Goal: Entertainment & Leisure: Consume media (video, audio)

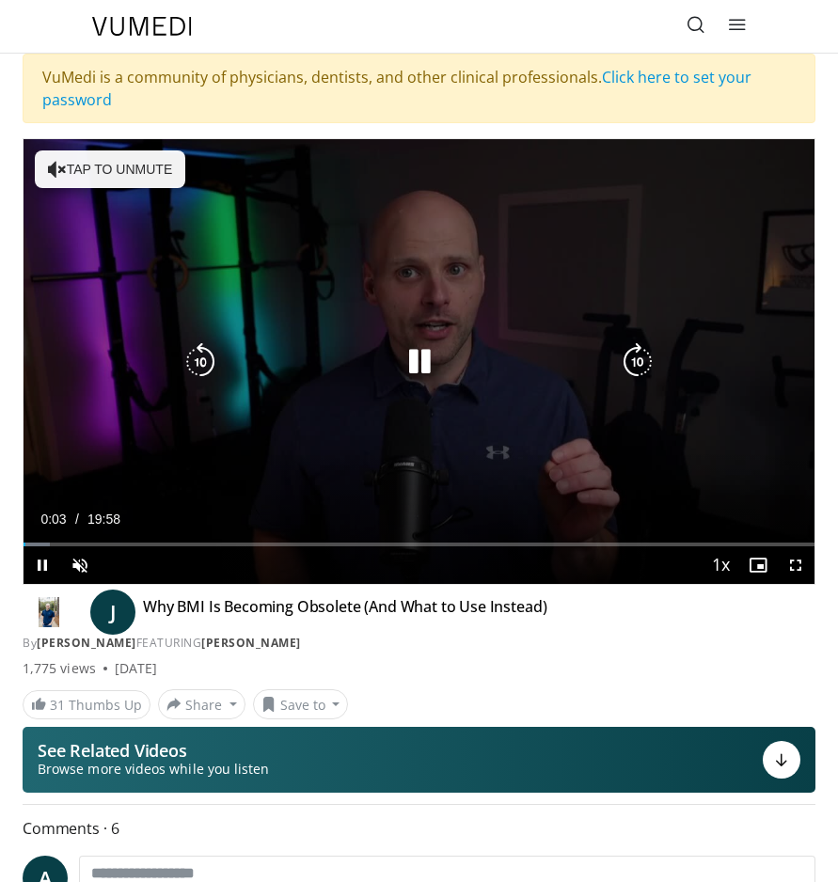
click at [94, 166] on button "Tap to unmute" at bounding box center [110, 169] width 150 height 38
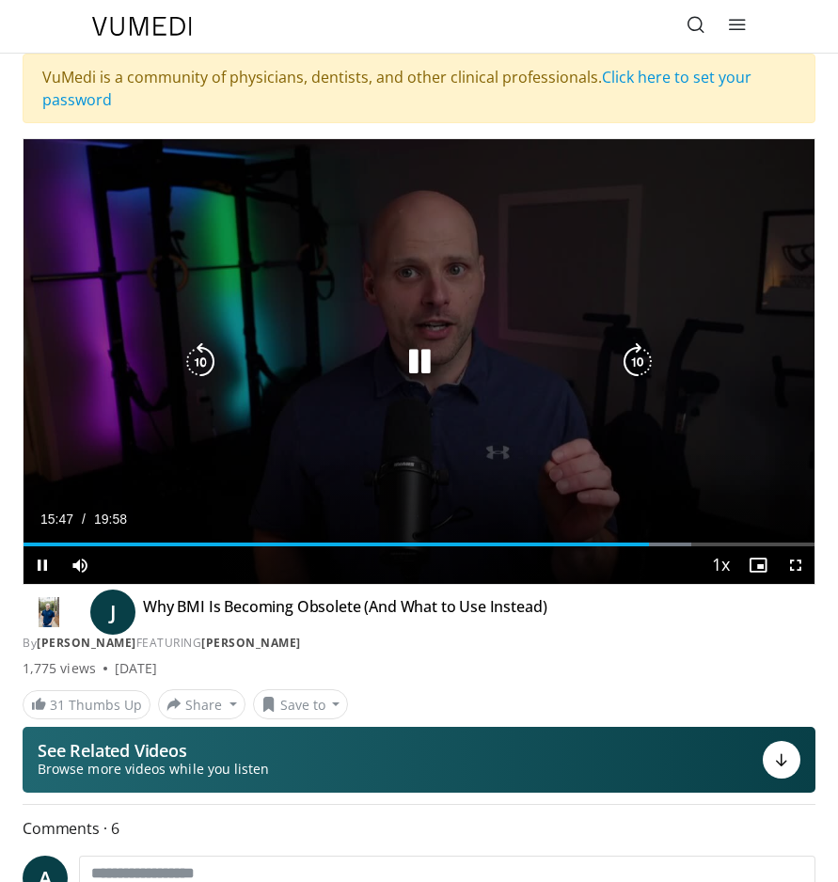
click at [415, 360] on icon "Video Player" at bounding box center [420, 362] width 38 height 38
click at [416, 356] on icon "Video Player" at bounding box center [420, 362] width 38 height 38
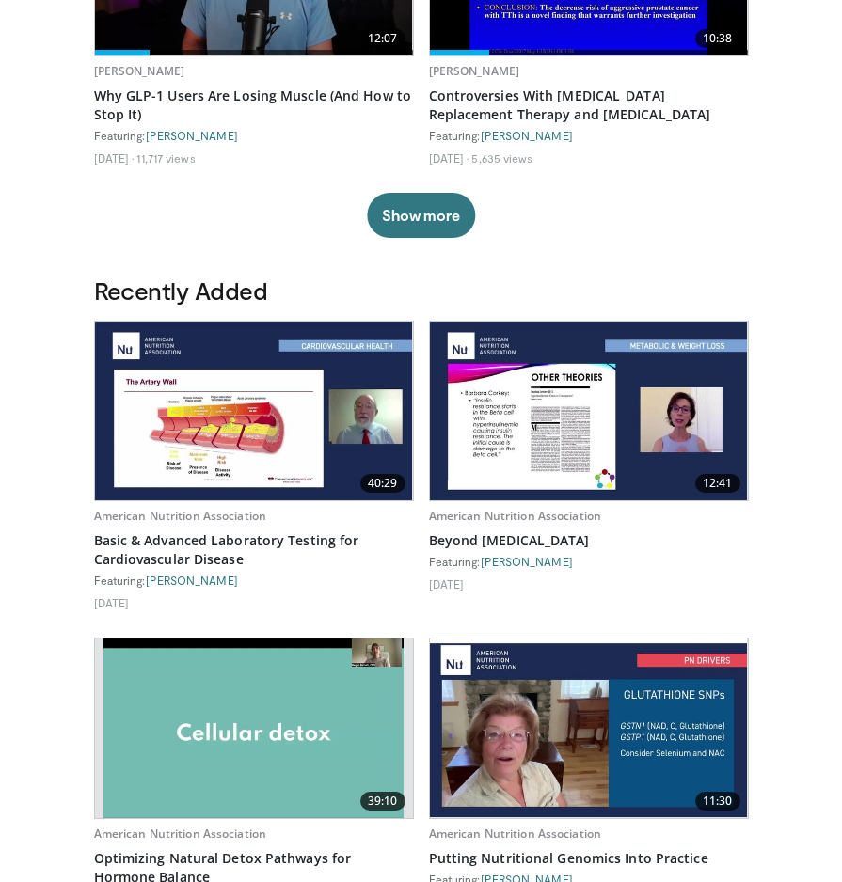
scroll to position [332, 0]
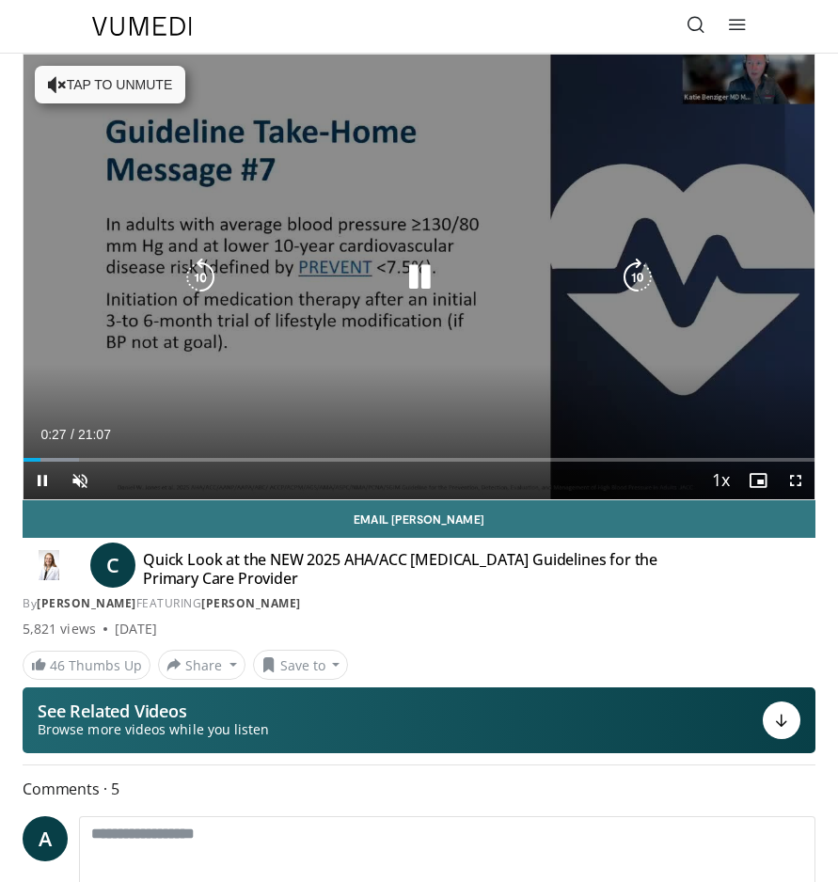
click at [415, 274] on icon "Video Player" at bounding box center [420, 278] width 38 height 38
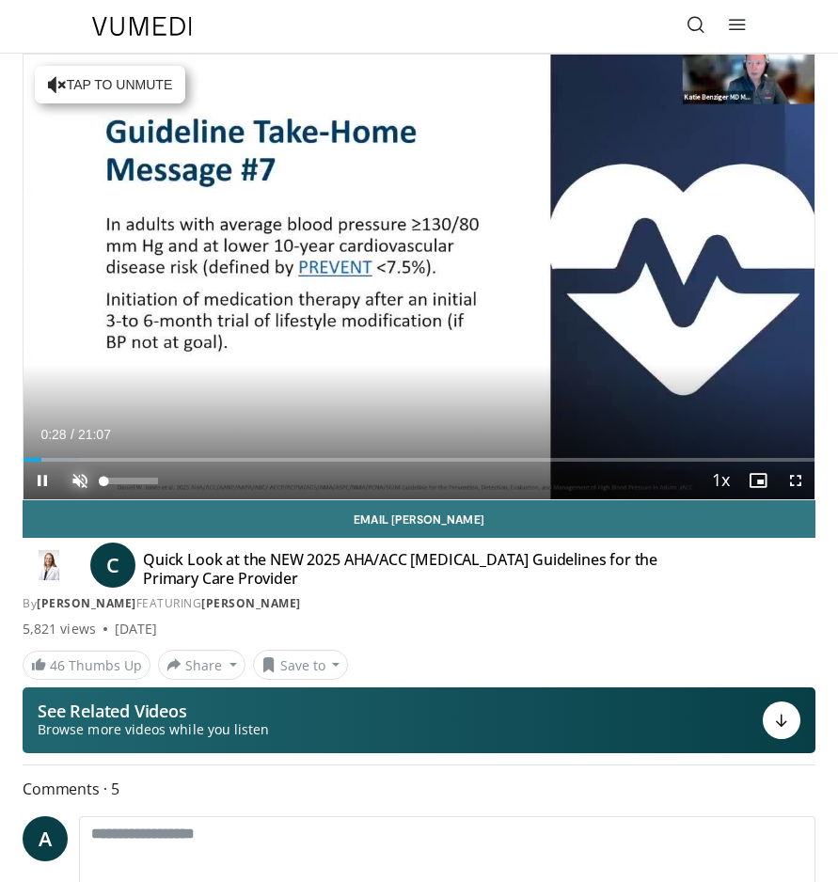
click at [78, 475] on span "Video Player" at bounding box center [80, 481] width 38 height 38
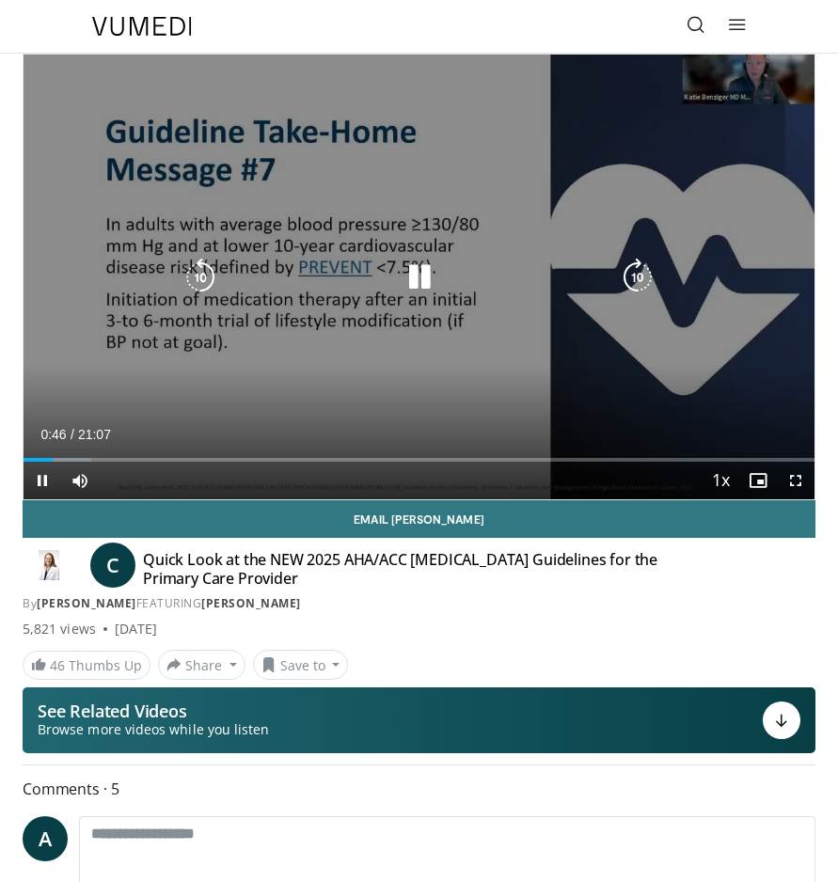
click at [779, 79] on div "10 seconds Tap to unmute" at bounding box center [419, 277] width 791 height 445
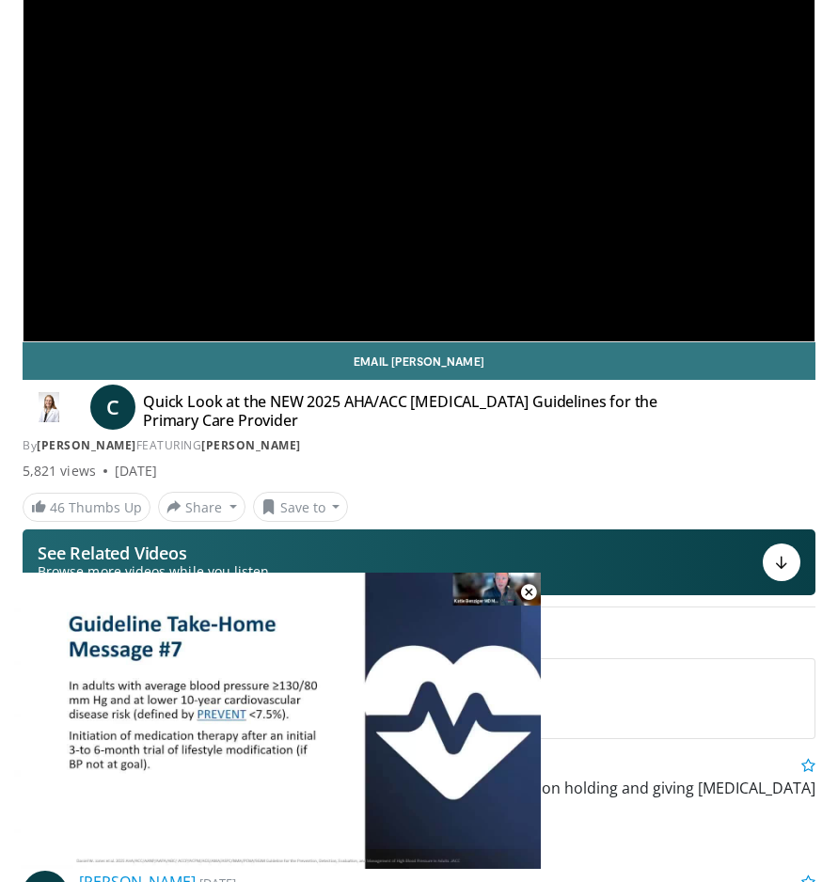
scroll to position [101, 0]
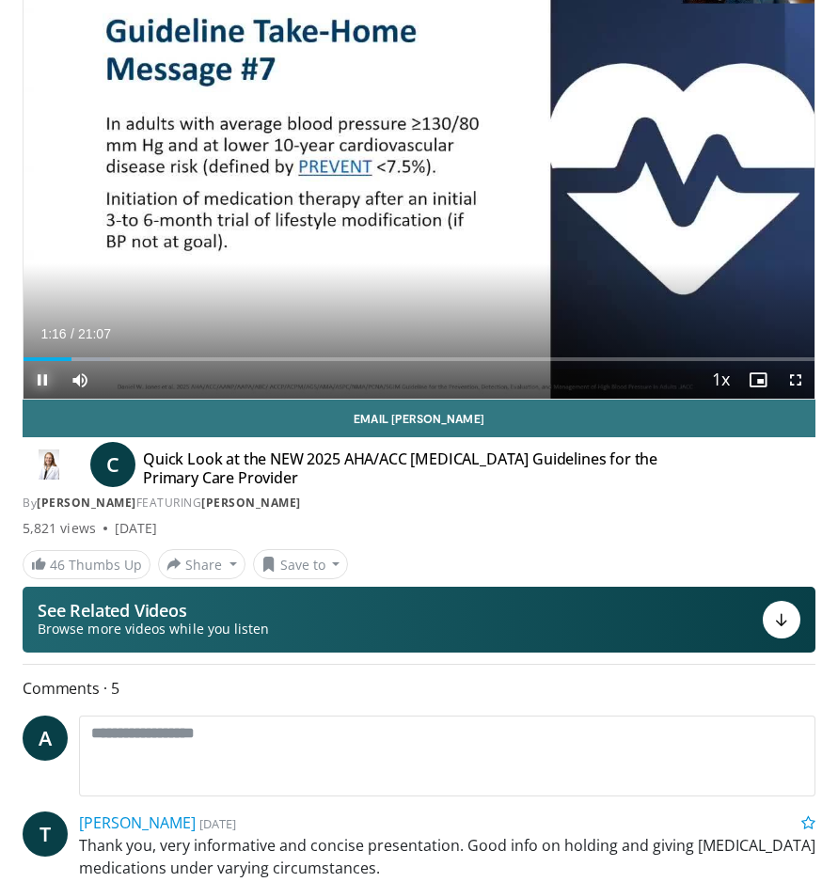
click at [40, 381] on span "Video Player" at bounding box center [43, 380] width 38 height 38
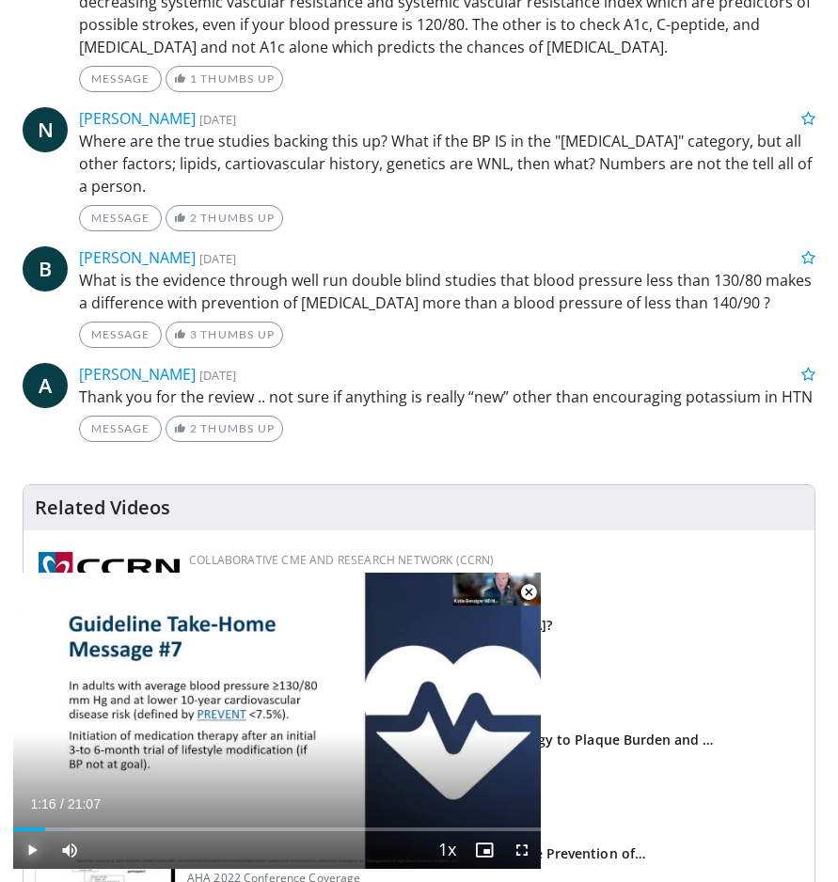
scroll to position [1156, 0]
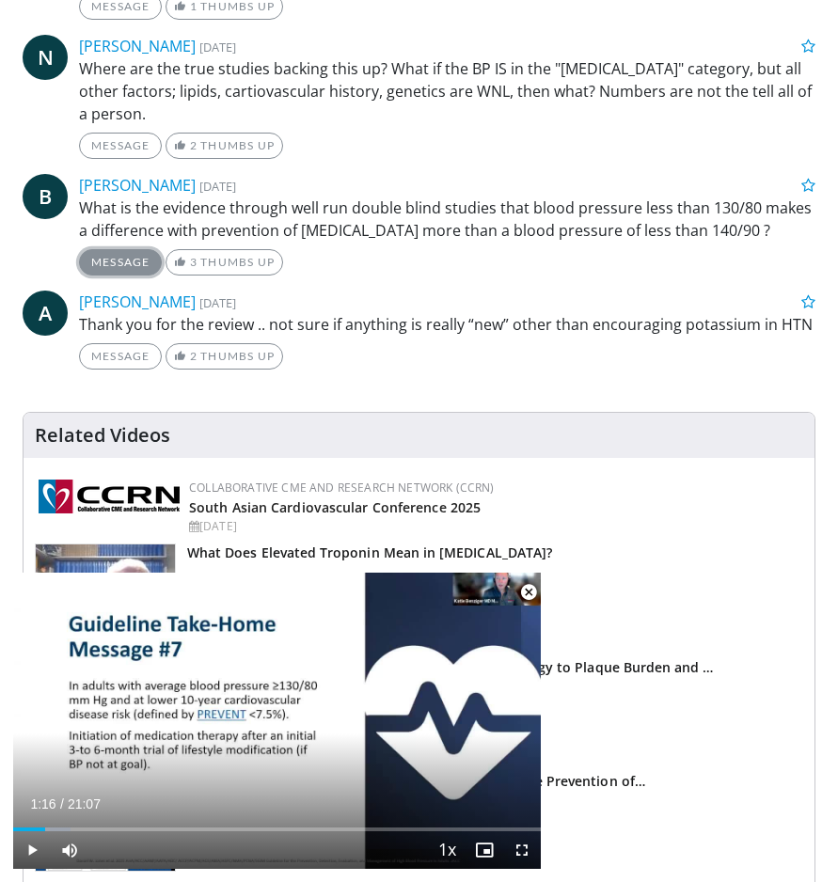
click at [132, 261] on link "Message" at bounding box center [120, 262] width 83 height 26
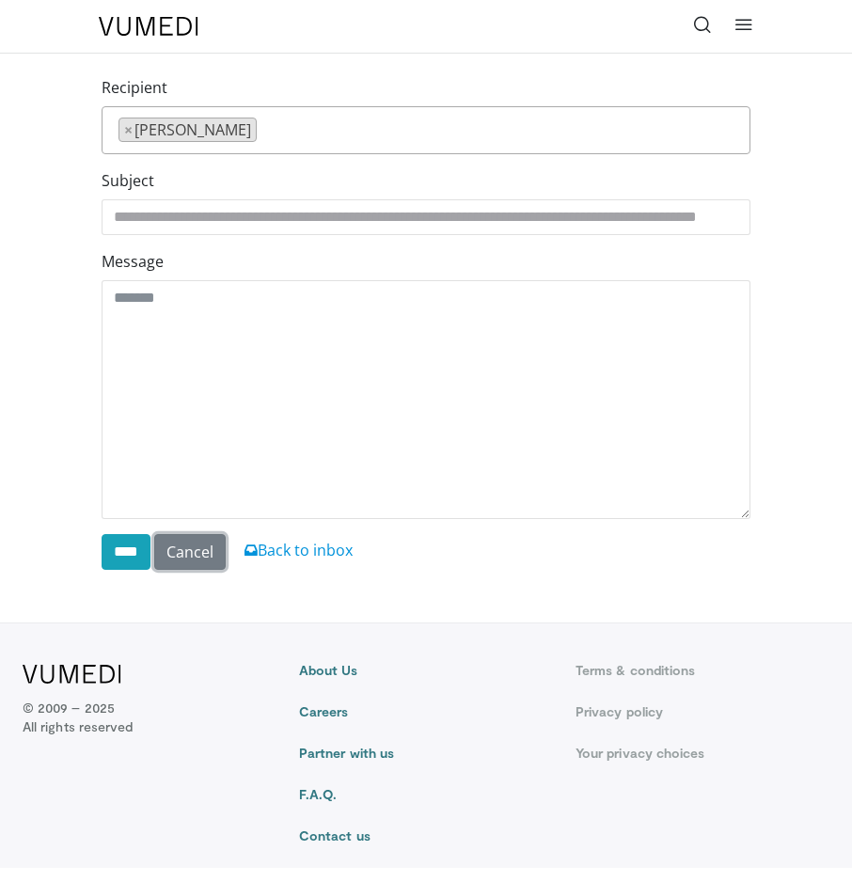
click at [219, 552] on link "Cancel" at bounding box center [189, 552] width 71 height 36
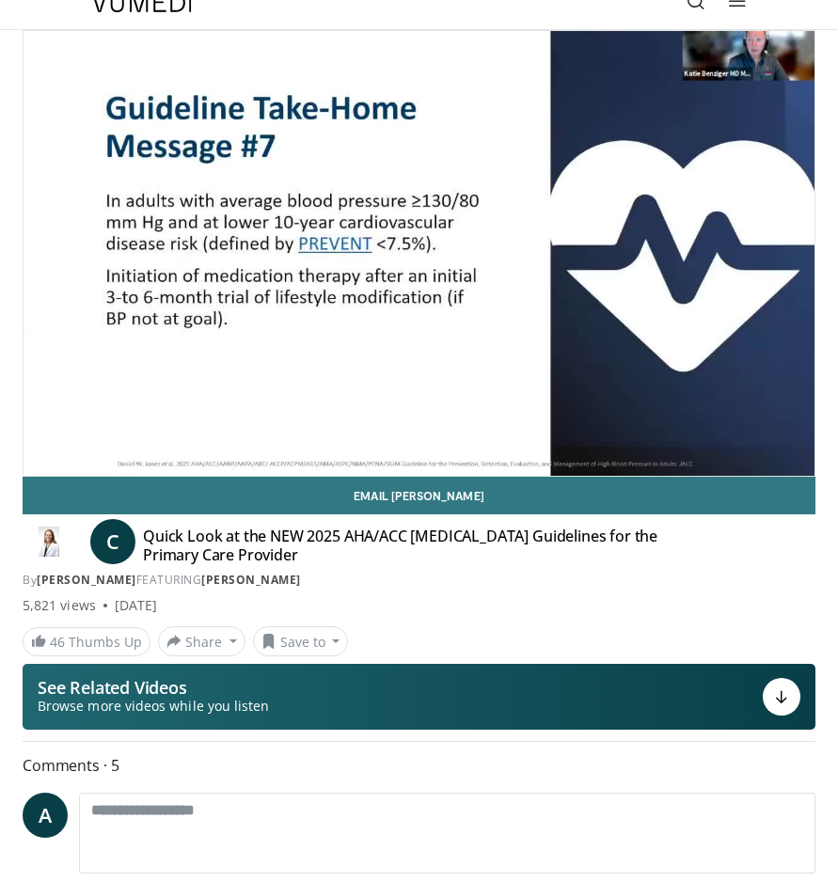
scroll to position [19, 0]
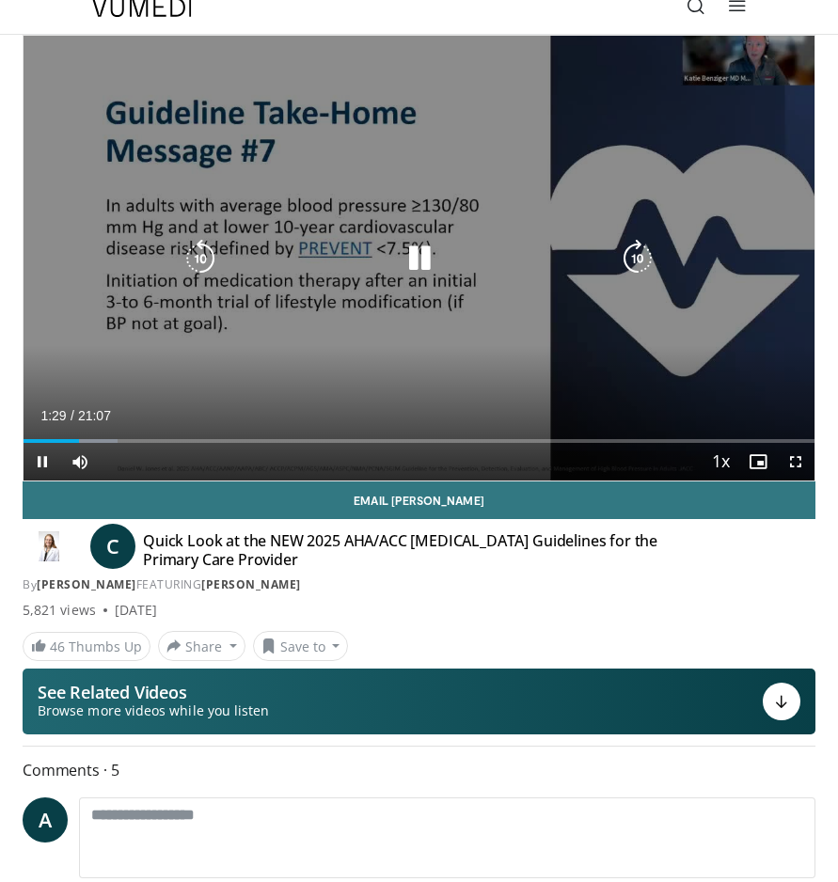
click at [628, 75] on div "10 seconds Tap to unmute" at bounding box center [419, 258] width 791 height 445
click at [616, 136] on div "10 seconds Tap to unmute" at bounding box center [419, 258] width 791 height 445
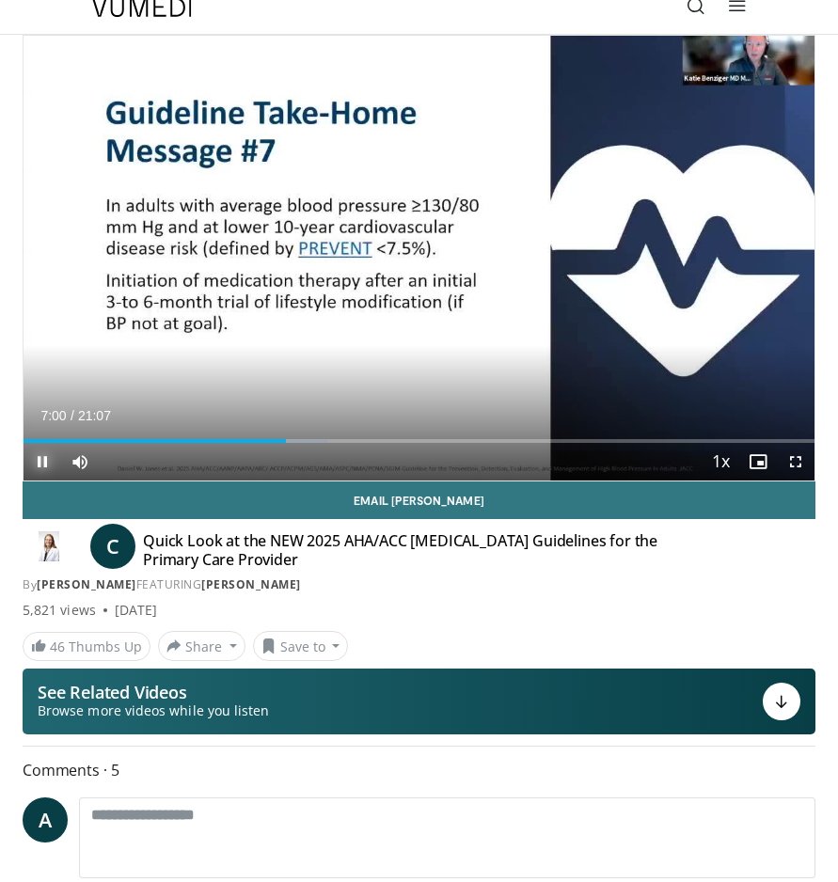
click at [46, 460] on span "Video Player" at bounding box center [43, 462] width 38 height 38
